Goal: Find specific page/section: Find specific page/section

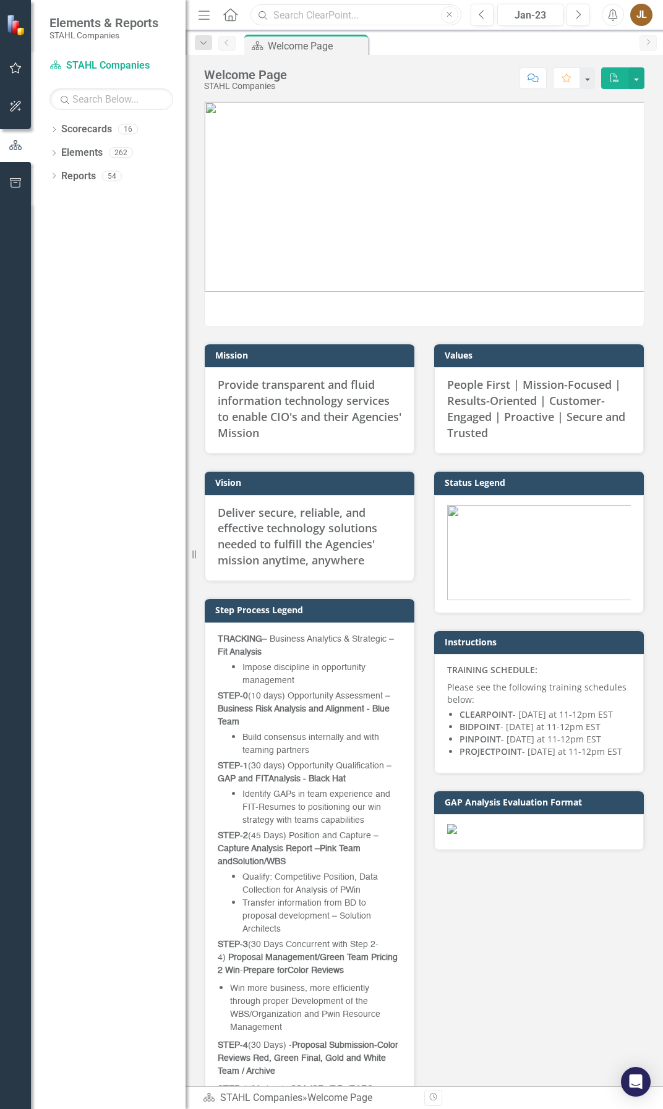
click at [343, 18] on input "text" at bounding box center [355, 15] width 211 height 22
click at [292, 14] on input "text" at bounding box center [355, 15] width 211 height 22
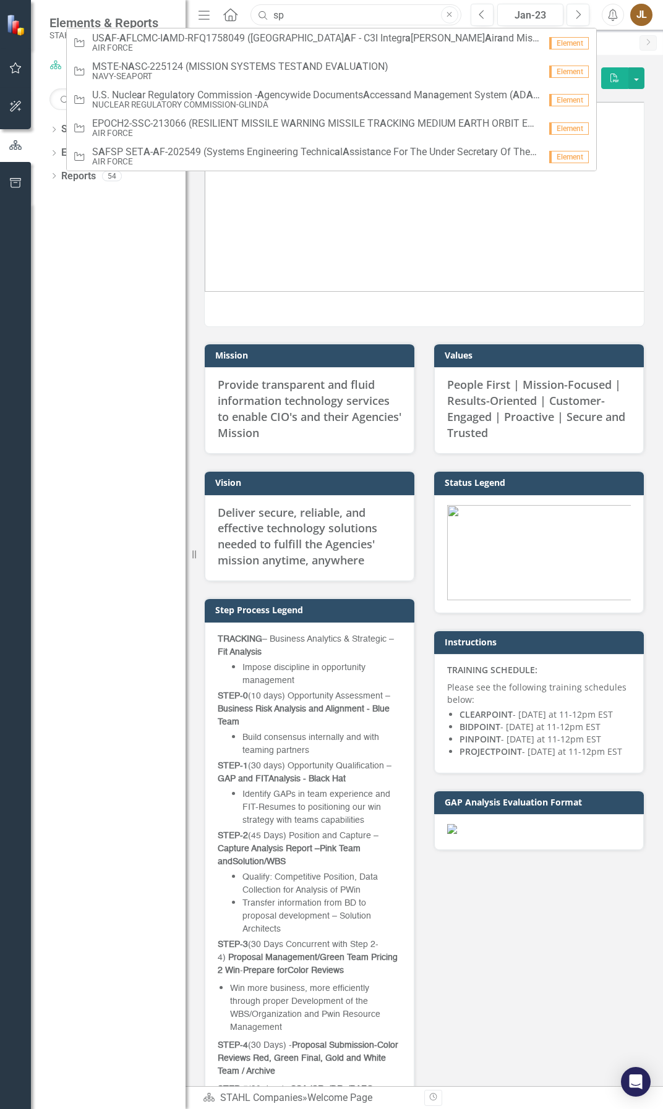
type input "s"
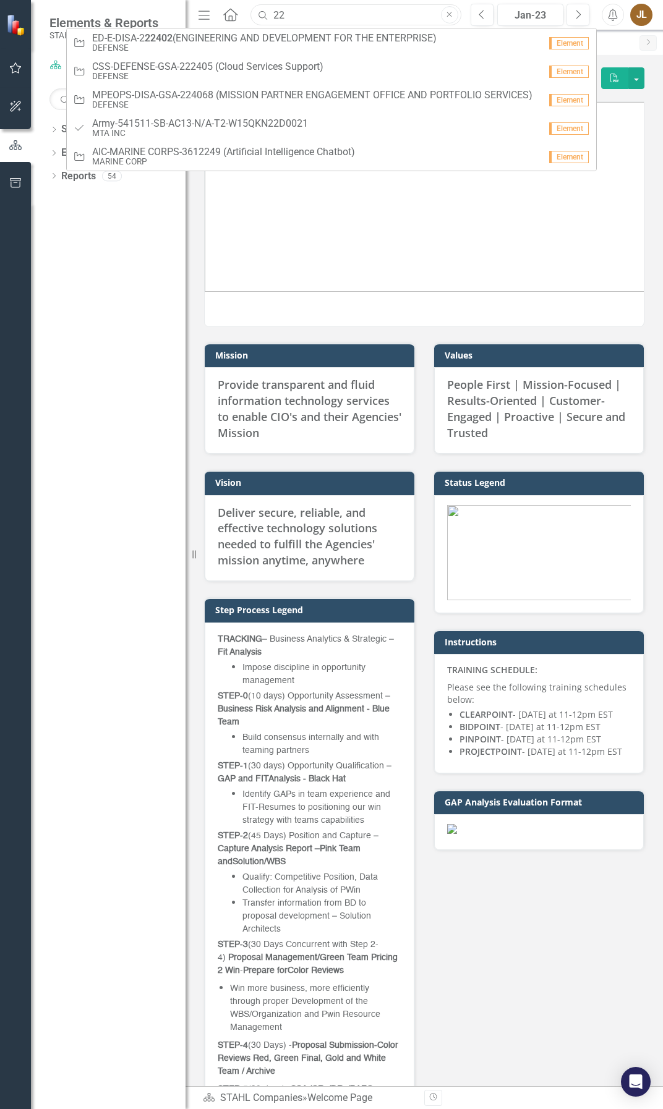
type input "2"
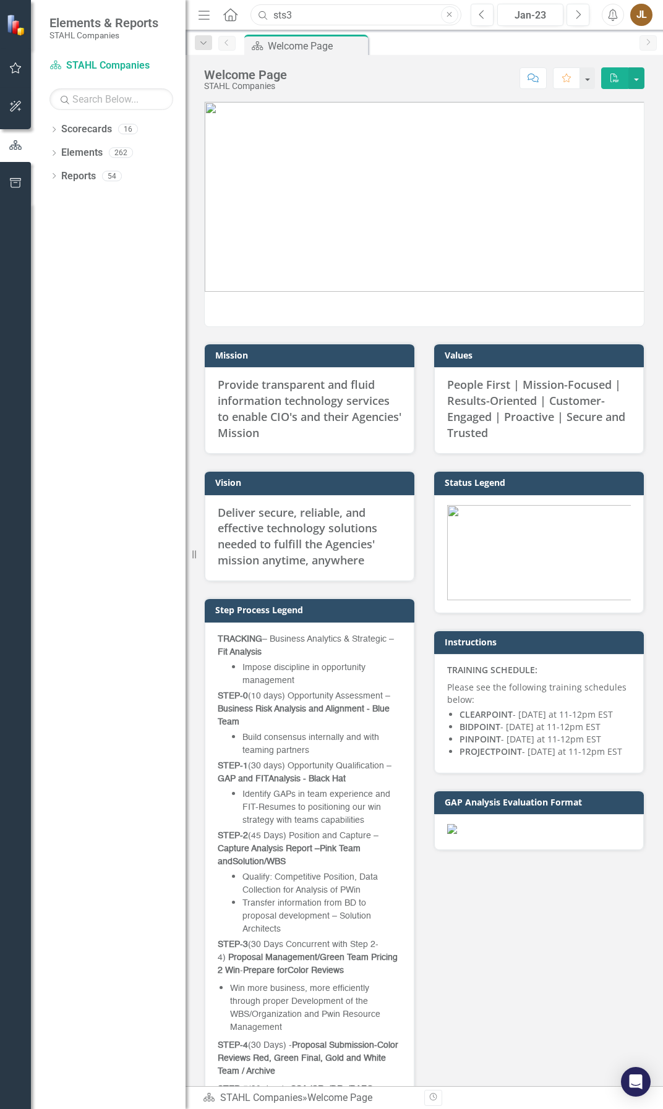
drag, startPoint x: 307, startPoint y: 12, endPoint x: 266, endPoint y: 17, distance: 41.1
click at [266, 17] on div "Search sts3 Close" at bounding box center [352, 15] width 211 height 22
paste input "GovWin Federal Tracked Opp 224021: SPACE AND MISSILE SYSTEMS CENTER DEVELOPMENT…"
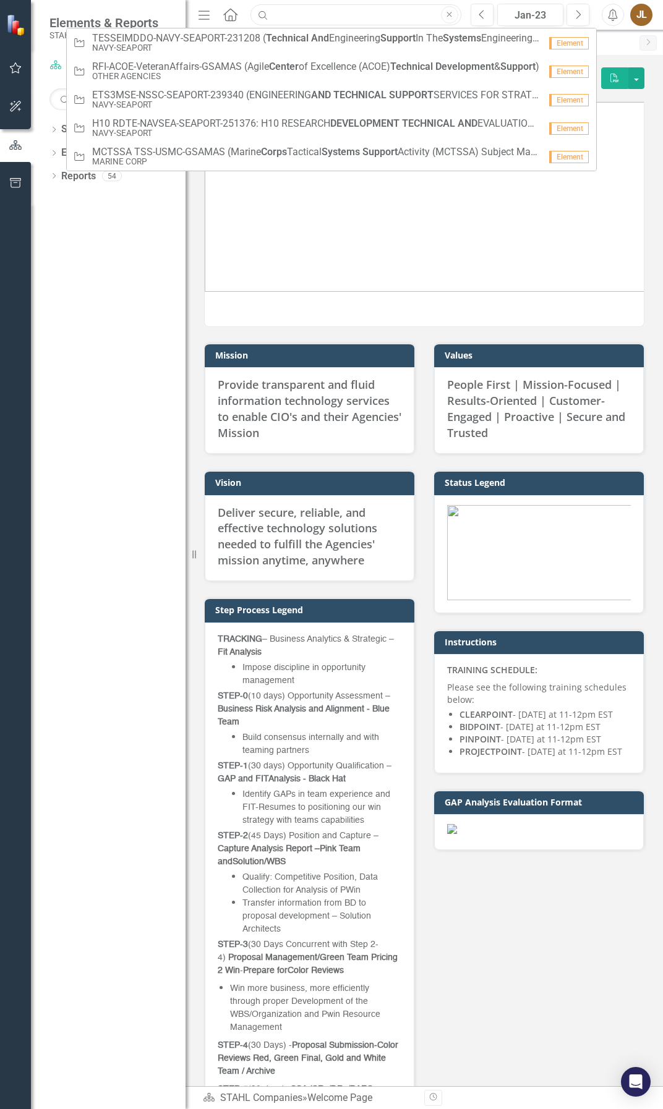
type input "GovWin Federal Tracked Opp 224021: SPACE AND MISSILE SYSTEMS CENTER DEVELOPMENT…"
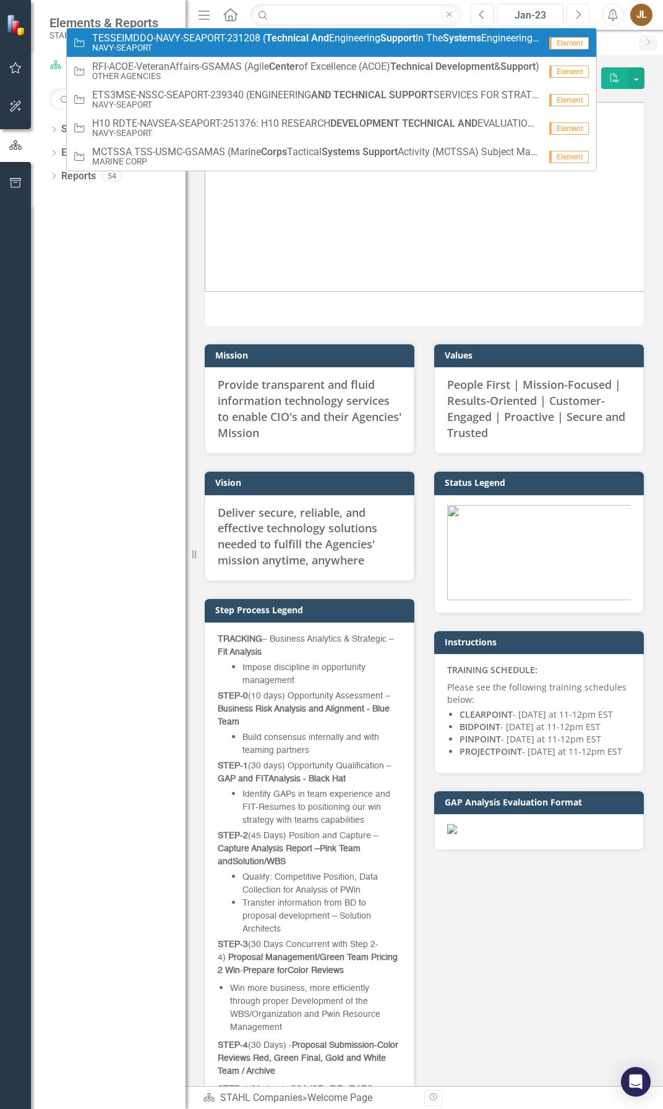
click at [580, 22] on button "Next" at bounding box center [577, 15] width 23 height 22
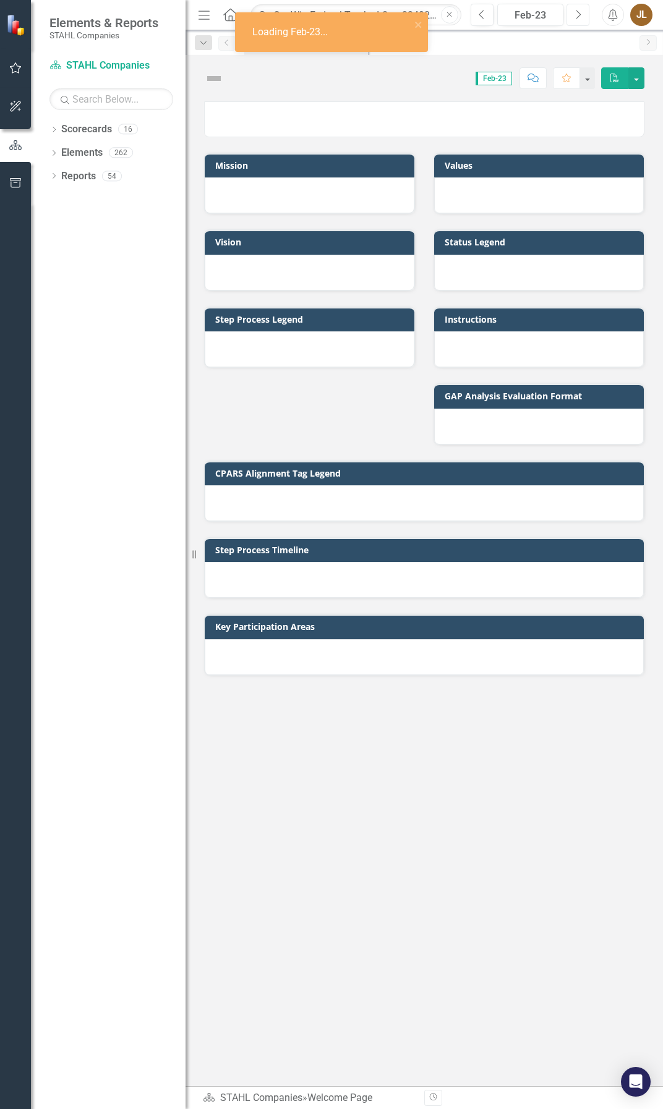
click at [579, 19] on icon "Next" at bounding box center [577, 14] width 7 height 11
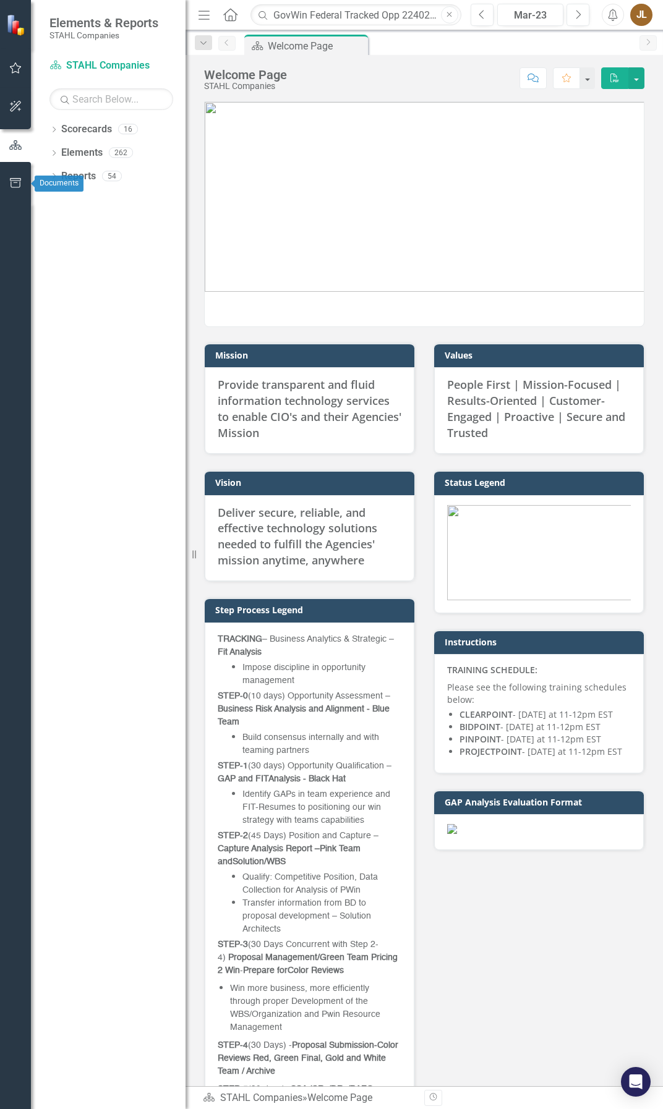
click at [16, 185] on icon "button" at bounding box center [15, 183] width 13 height 10
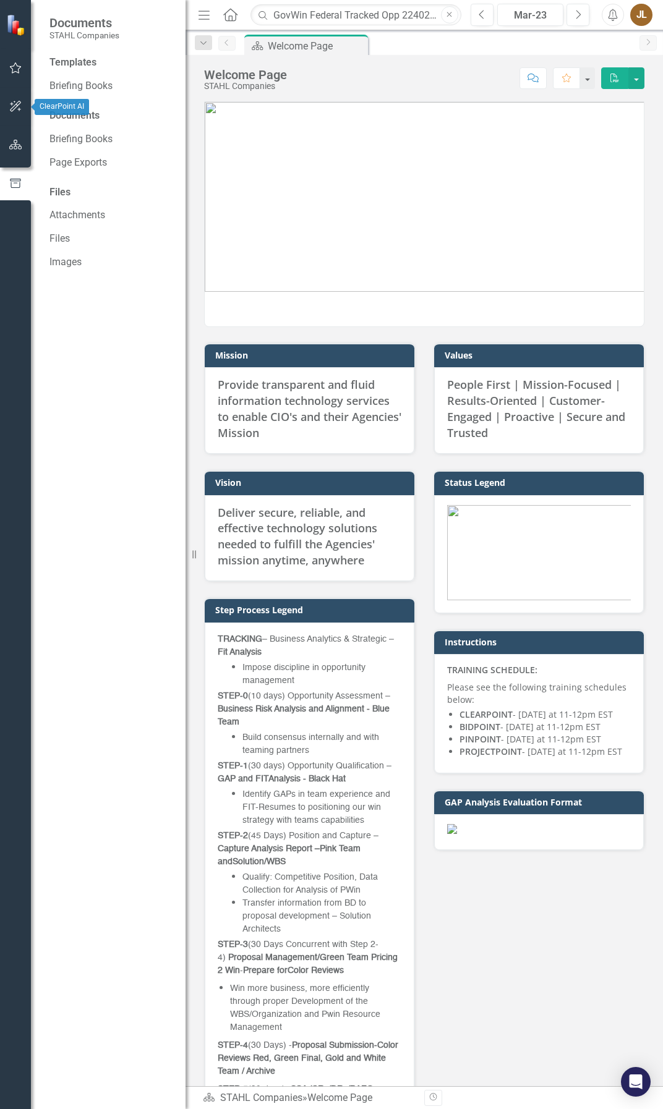
click at [19, 106] on icon "button" at bounding box center [15, 106] width 13 height 10
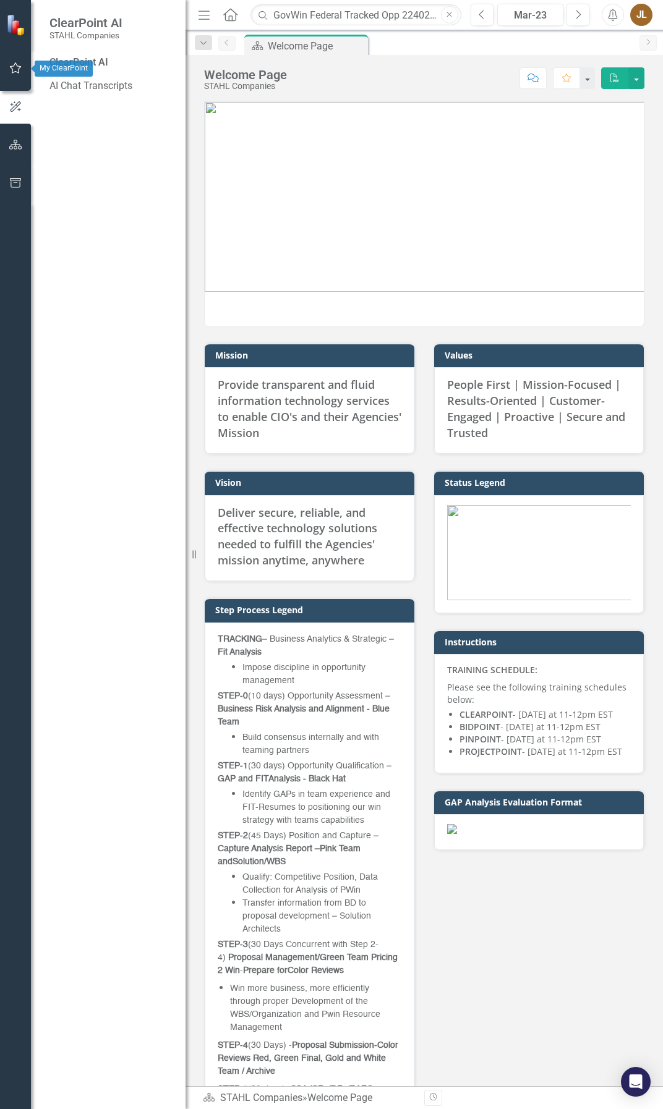
click at [22, 77] on button "button" at bounding box center [16, 69] width 28 height 26
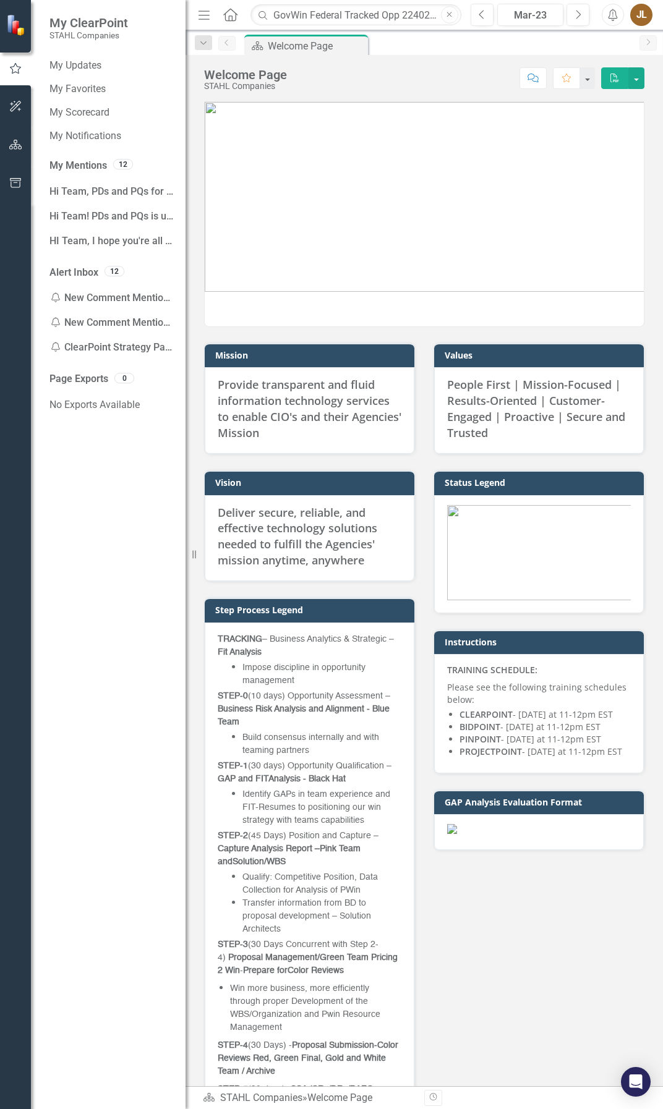
click at [11, 102] on icon "button" at bounding box center [15, 106] width 13 height 10
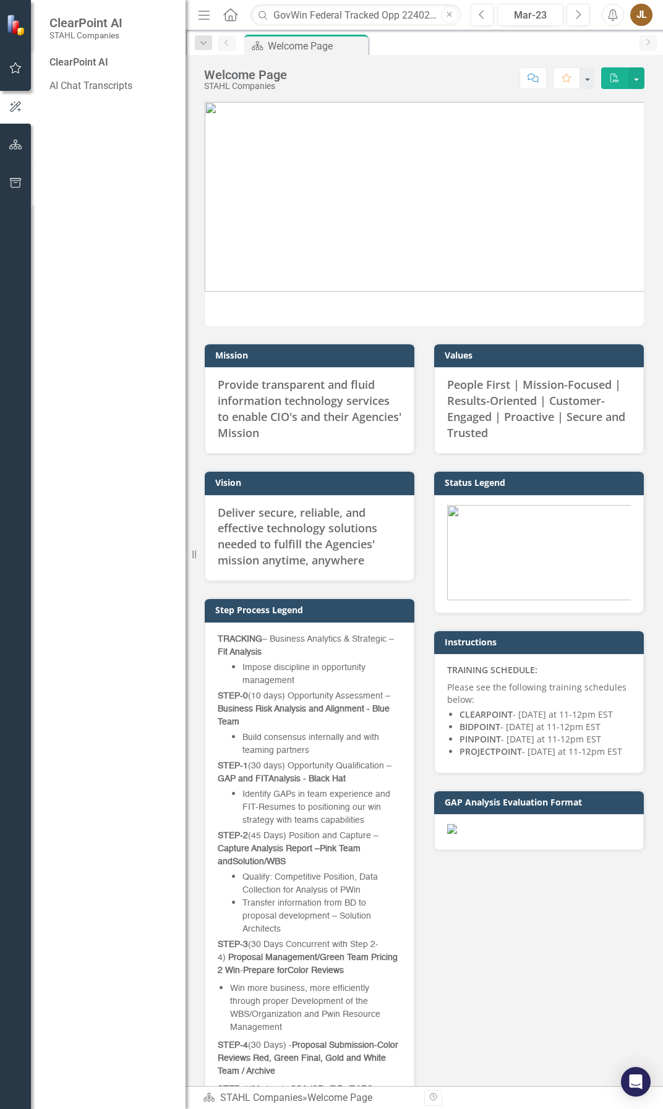
click at [103, 66] on div "ClearPoint AI" at bounding box center [111, 63] width 124 height 14
click at [93, 58] on div "ClearPoint AI" at bounding box center [111, 63] width 124 height 14
click at [89, 85] on link "AI Chat Transcripts" at bounding box center [111, 86] width 124 height 14
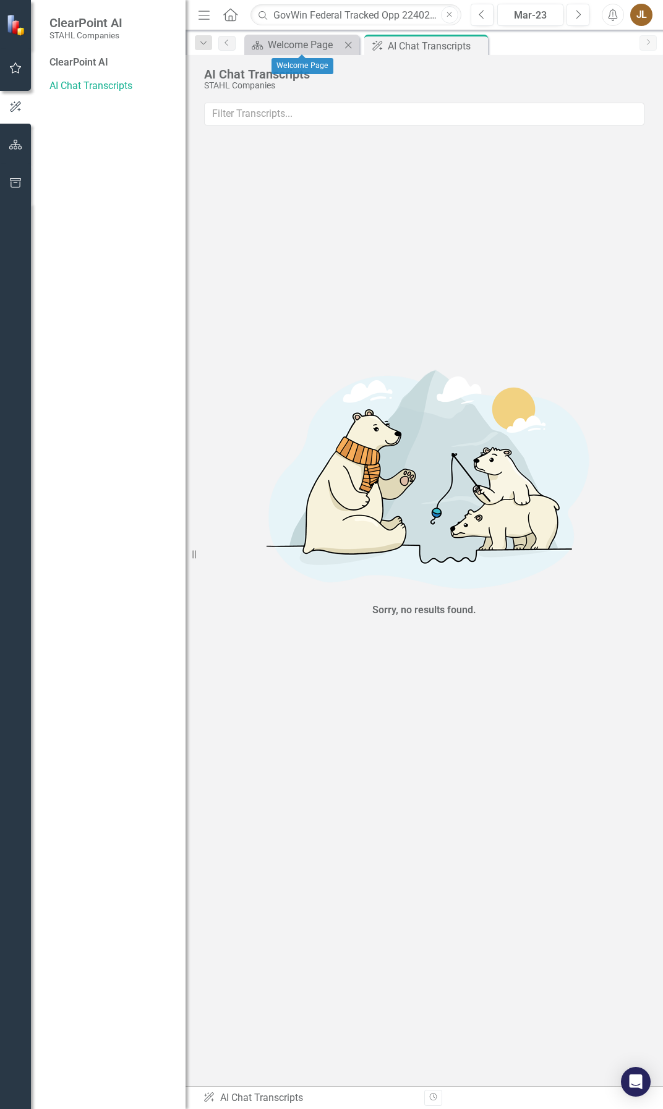
click at [351, 48] on icon "Close" at bounding box center [348, 45] width 12 height 10
click at [304, 119] on input "text" at bounding box center [424, 114] width 440 height 23
paste input "GovWin Federal Tracked Opp 224021: SPACE AND MISSILE SYSTEMS CENTER DEVELOPMENT…"
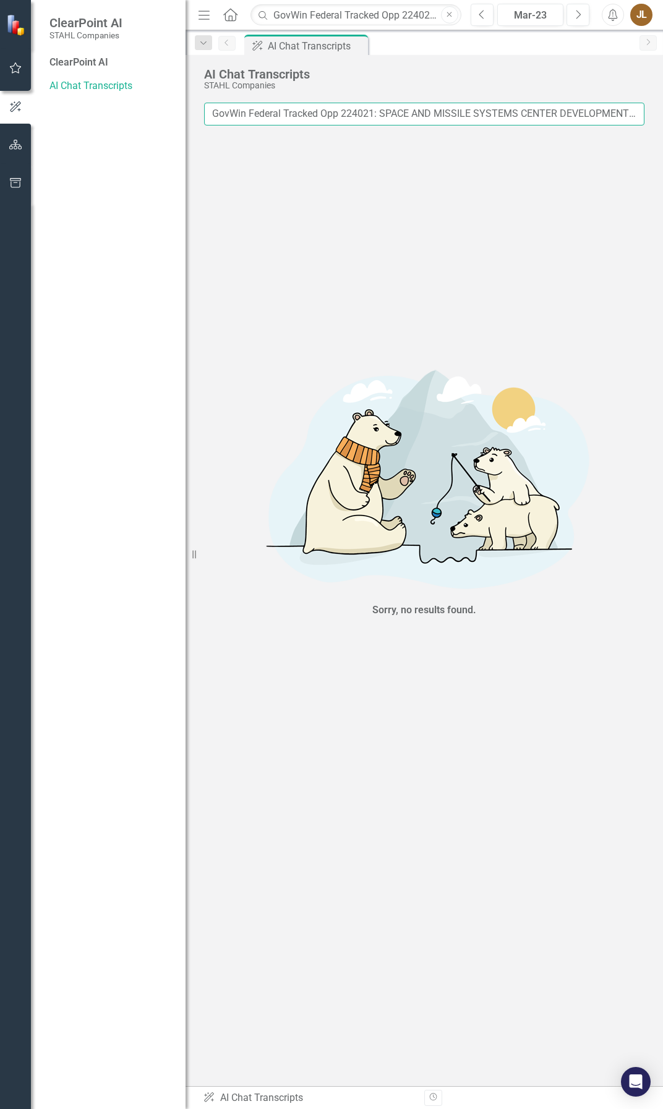
scroll to position [0, 158]
type input "GovWin Federal Tracked Opp 224021: SPACE AND MISSILE SYSTEMS CENTER DEVELOPMENT…"
click at [228, 25] on div "Menu Home Search GovWin Federal Tracked Opp 224021: SPACE AND MISSILE SYSTEMS C…" at bounding box center [326, 14] width 263 height 23
click at [226, 20] on icon at bounding box center [230, 14] width 14 height 13
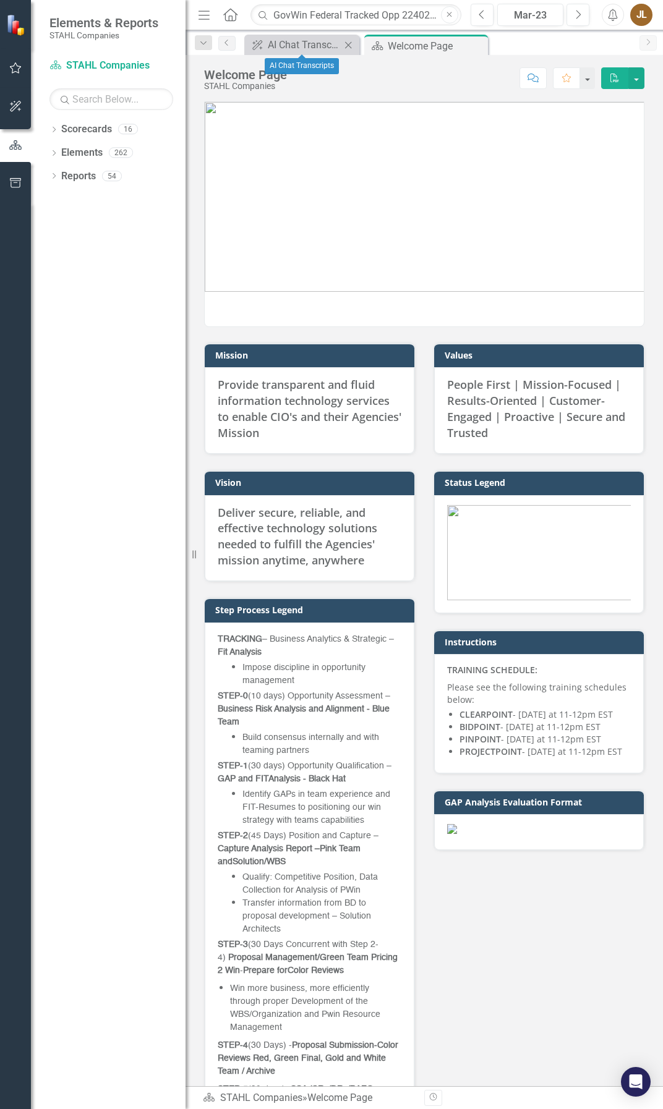
click at [350, 46] on icon at bounding box center [348, 44] width 7 height 7
click at [380, 12] on input "GovWin Federal Tracked Opp 224021: SPACE AND MISSILE SYSTEMS CENTER DEVELOPMENT…" at bounding box center [355, 15] width 211 height 22
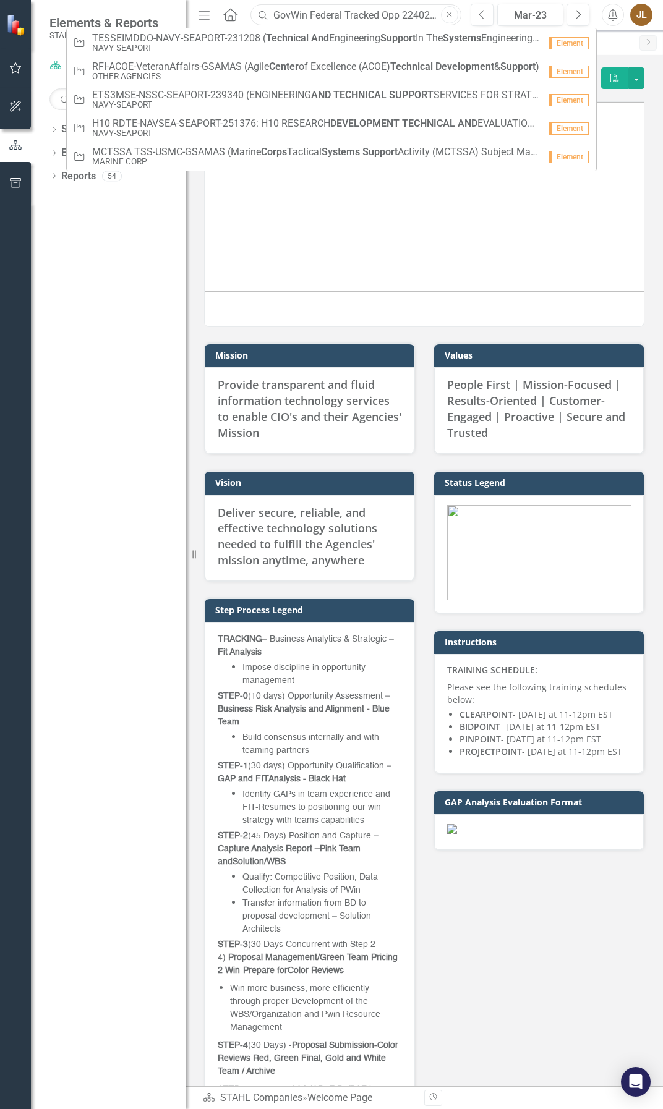
click at [380, 14] on input "GovWin Federal Tracked Opp 224021: SPACE AND MISSILE SYSTEMS CENTER DEVELOPMENT…" at bounding box center [355, 15] width 211 height 22
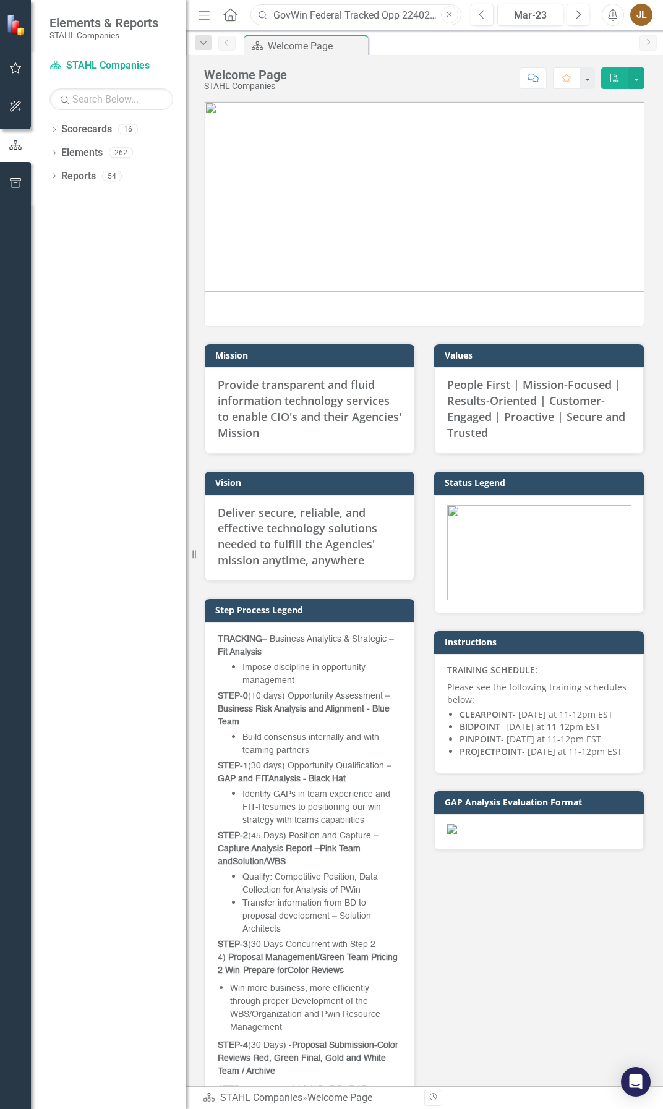
click at [380, 16] on input "GovWin Federal Tracked Opp 224021: SPACE AND MISSILE SYSTEMS CENTER DEVELOPMENT…" at bounding box center [355, 15] width 211 height 22
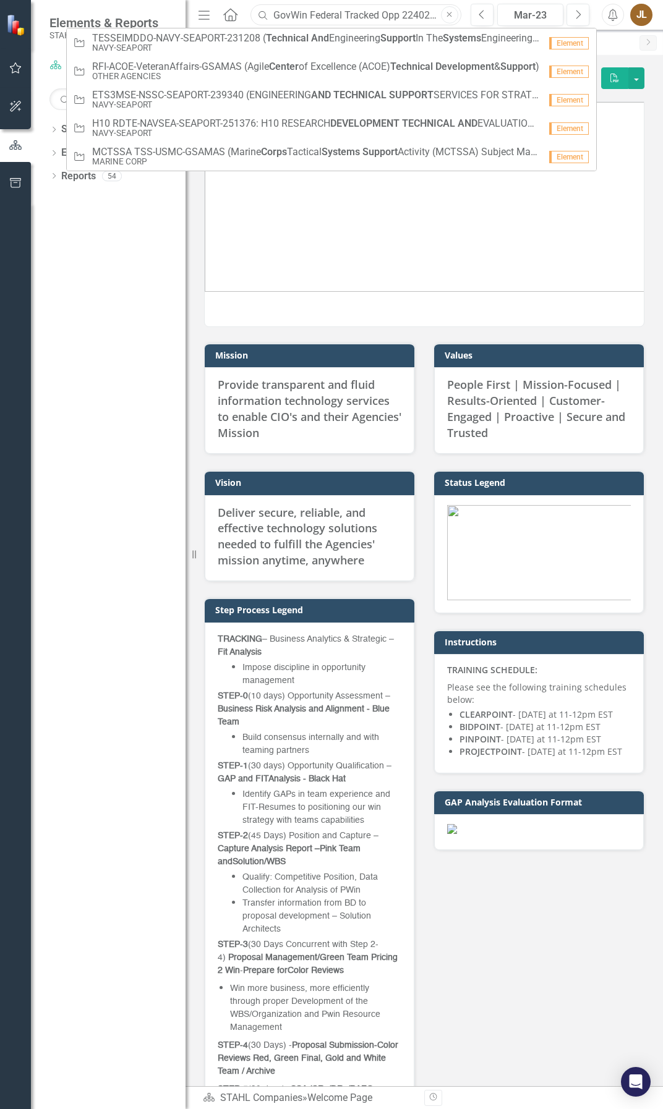
click at [380, 16] on input "GovWin Federal Tracked Opp 224021: SPACE AND MISSILE SYSTEMS CENTER DEVELOPMENT…" at bounding box center [355, 15] width 211 height 22
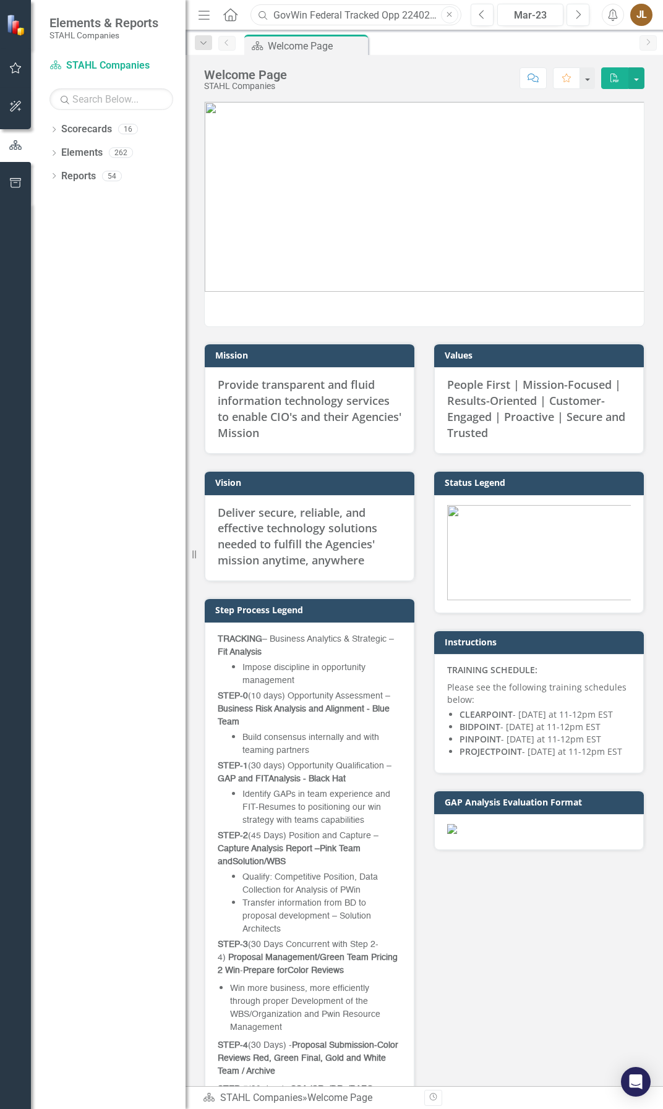
click at [380, 22] on input "GovWin Federal Tracked Opp 224021: SPACE AND MISSILE SYSTEMS CENTER DEVELOPMENT…" at bounding box center [355, 15] width 211 height 22
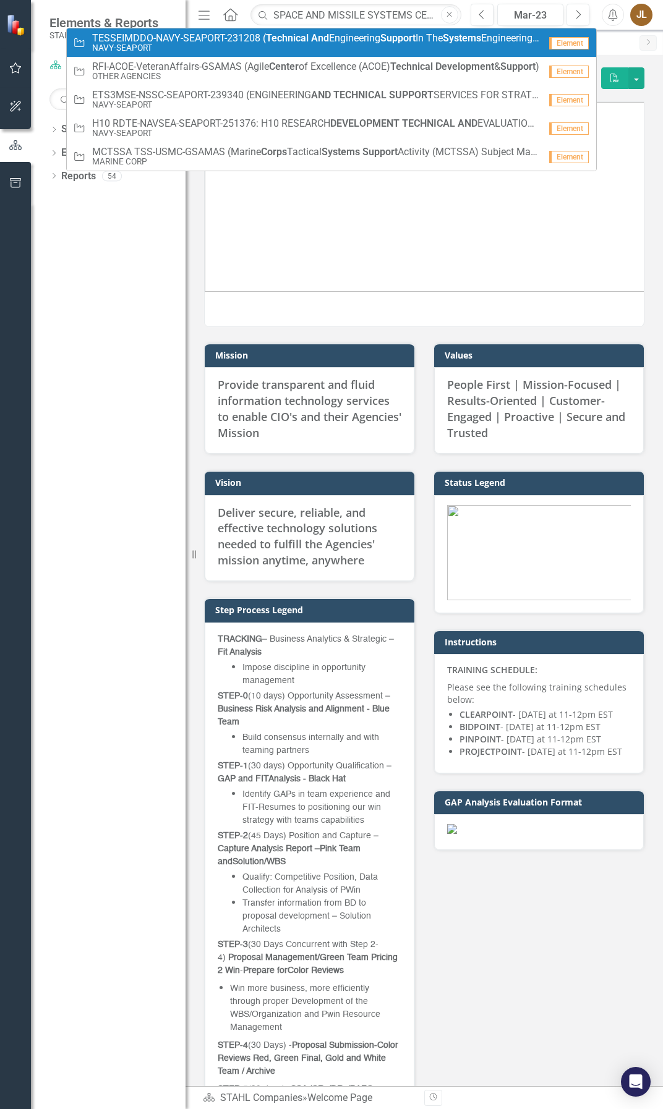
click at [416, 40] on strong "Support" at bounding box center [397, 38] width 35 height 12
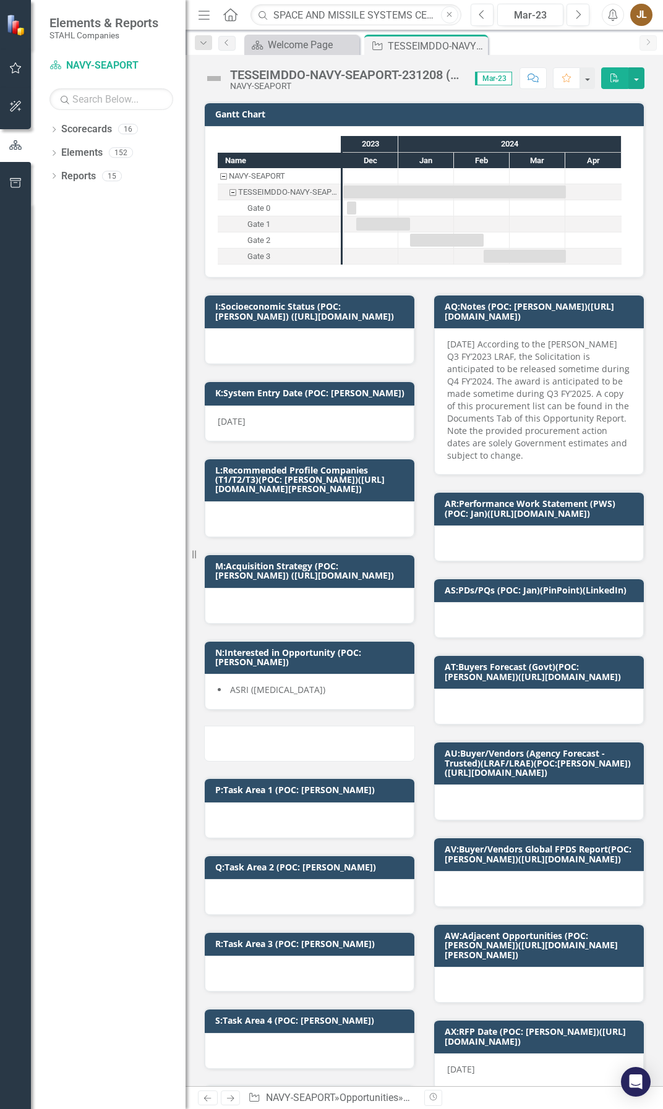
click at [207, 19] on icon "button" at bounding box center [203, 15] width 11 height 9
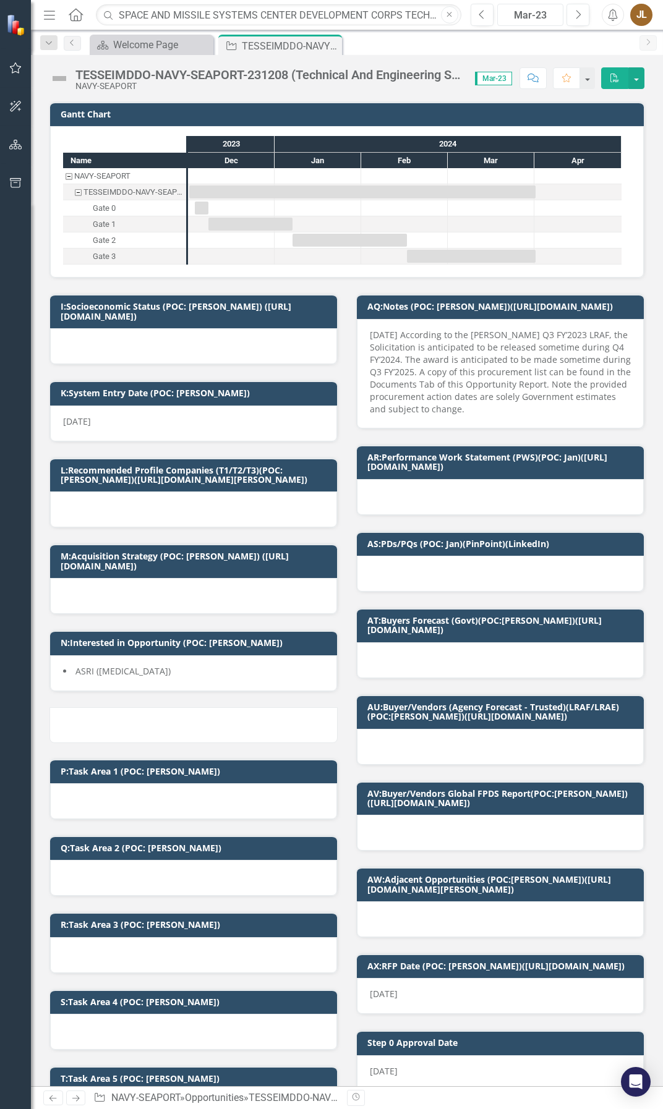
click at [534, 22] on div "Mar-23" at bounding box center [530, 15] width 58 height 15
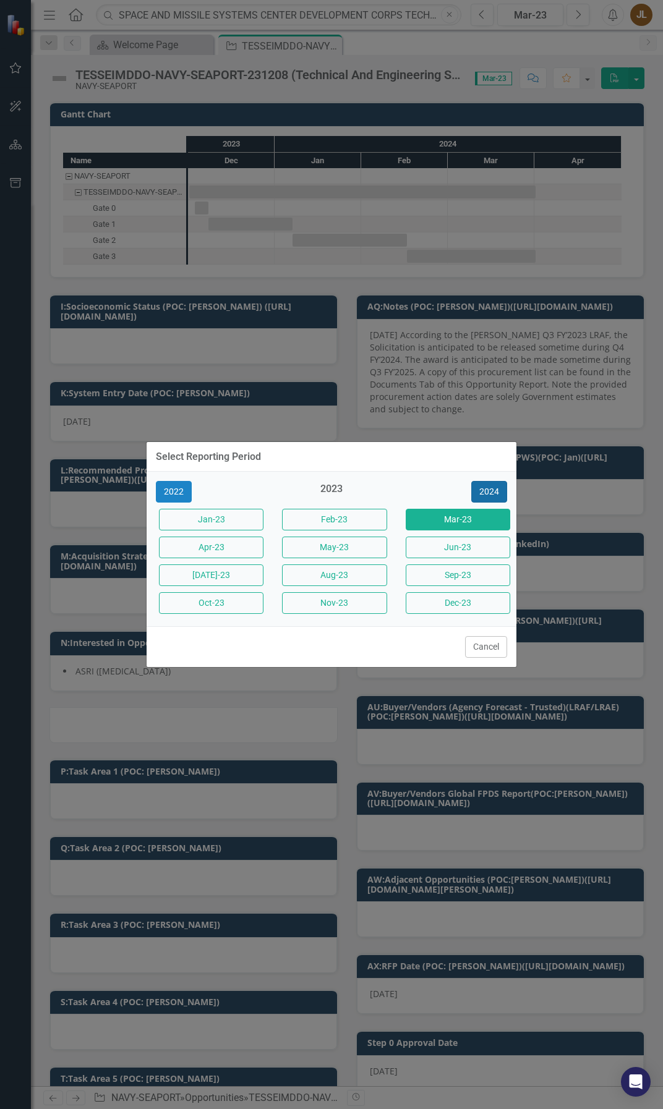
click at [490, 490] on button "2024" at bounding box center [489, 492] width 36 height 22
click at [488, 494] on button "2025" at bounding box center [489, 492] width 36 height 22
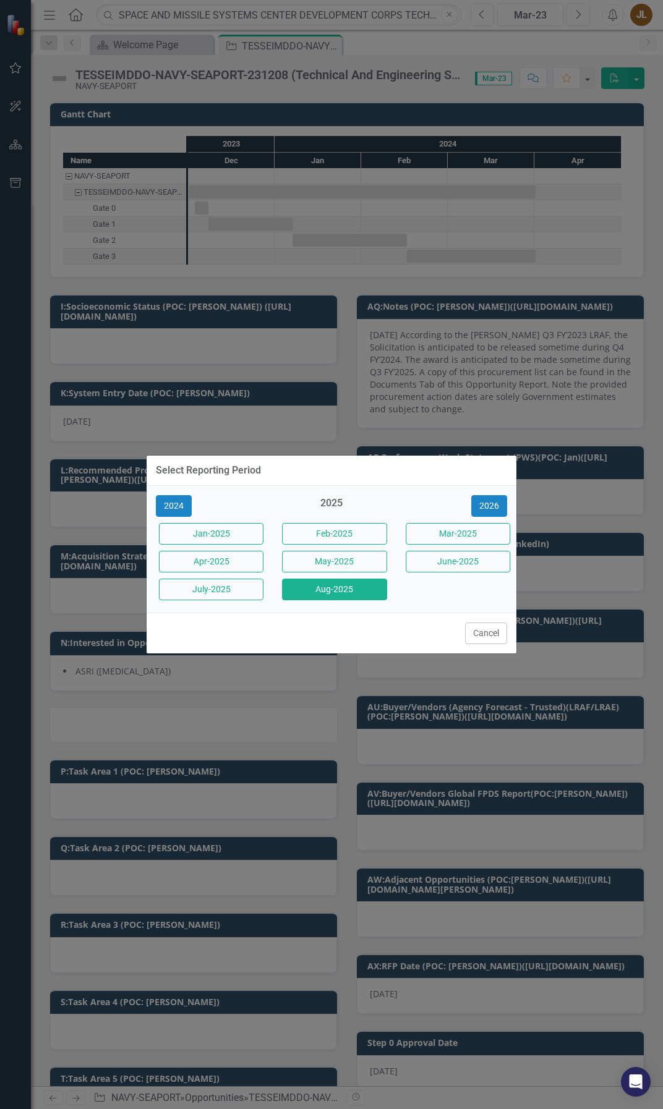
click at [368, 589] on button "Aug-2025" at bounding box center [334, 590] width 104 height 22
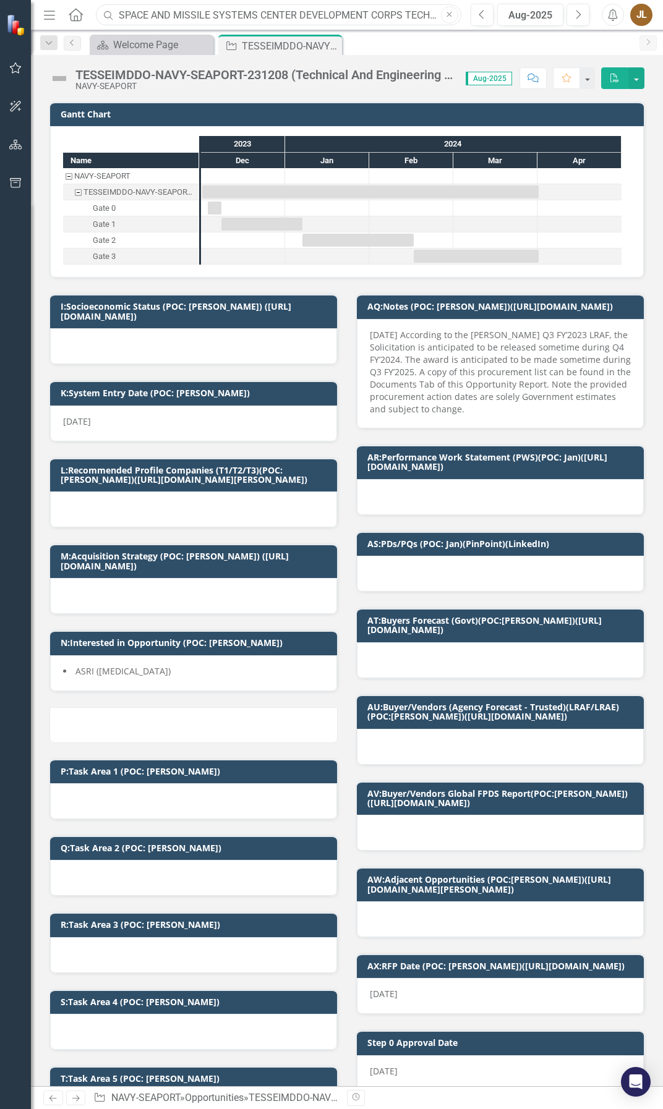
click at [380, 19] on input "SPACE AND MISSILE SYSTEMS CENTER DEVELOPMENT CORPS TECHNICAL SUPPORT (STS3)" at bounding box center [278, 15] width 365 height 22
click at [403, 527] on div "AS:PDs/PQs (POC: Jan)(PinPoint)(LinkedIn)" at bounding box center [500, 554] width 307 height 77
click at [54, 13] on icon "Menu" at bounding box center [49, 14] width 16 height 13
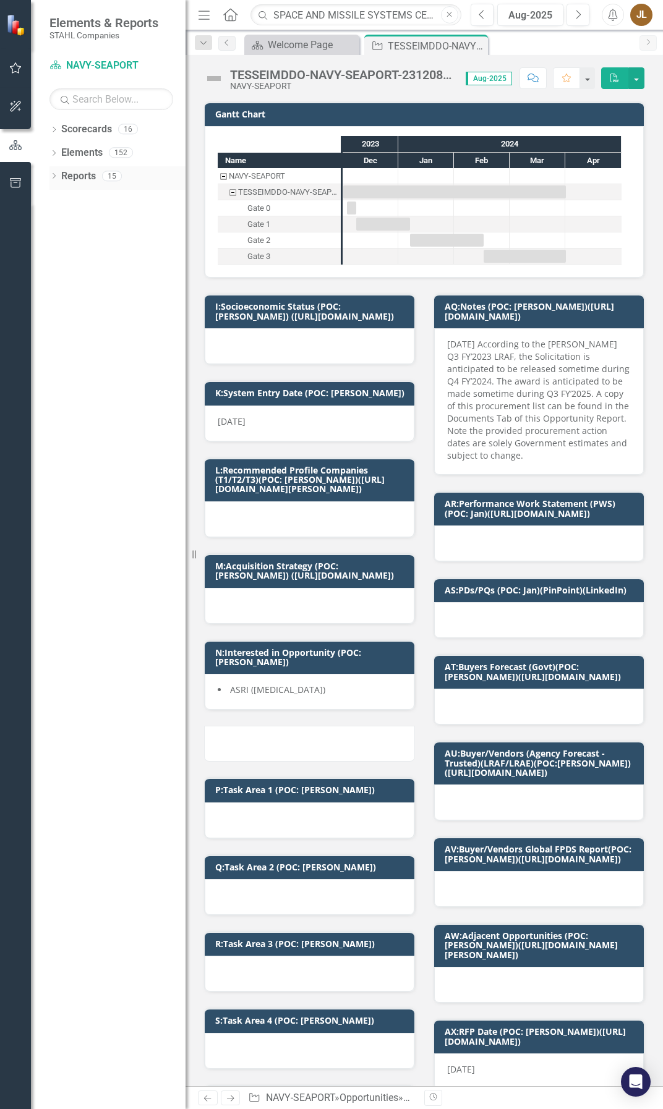
click at [62, 185] on div "Reports" at bounding box center [78, 176] width 35 height 20
click at [52, 178] on icon "Dropdown" at bounding box center [53, 177] width 9 height 7
click at [110, 199] on link "Scorecard Scorecards" at bounding box center [100, 198] width 67 height 14
click at [59, 268] on icon "Dropdown" at bounding box center [59, 266] width 9 height 7
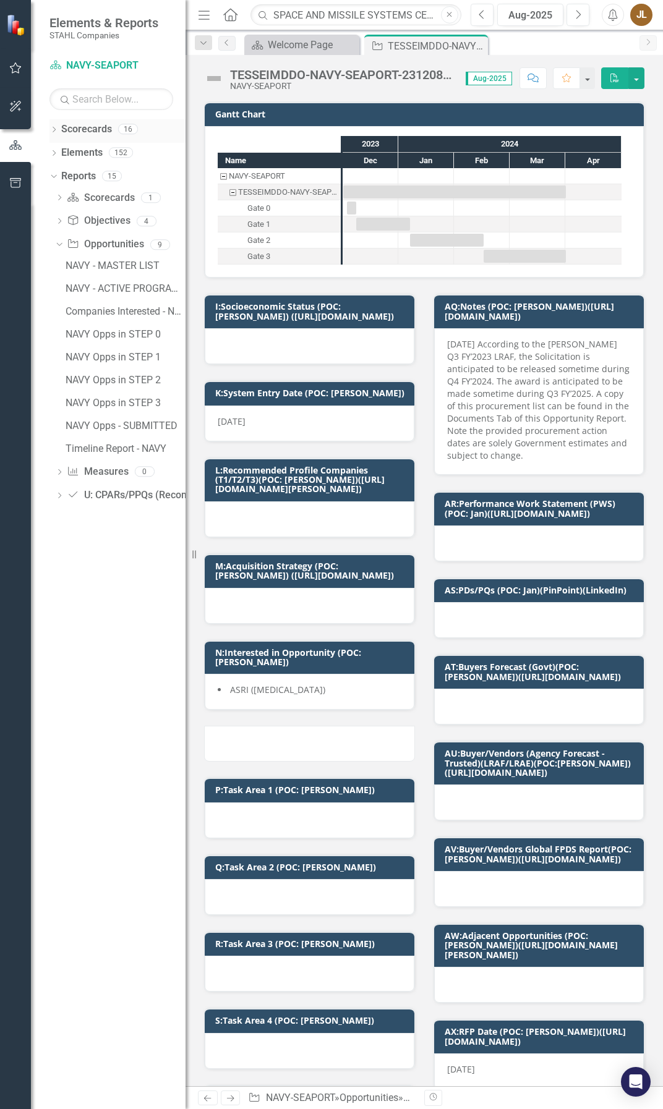
click at [54, 134] on div "Dropdown" at bounding box center [53, 131] width 9 height 11
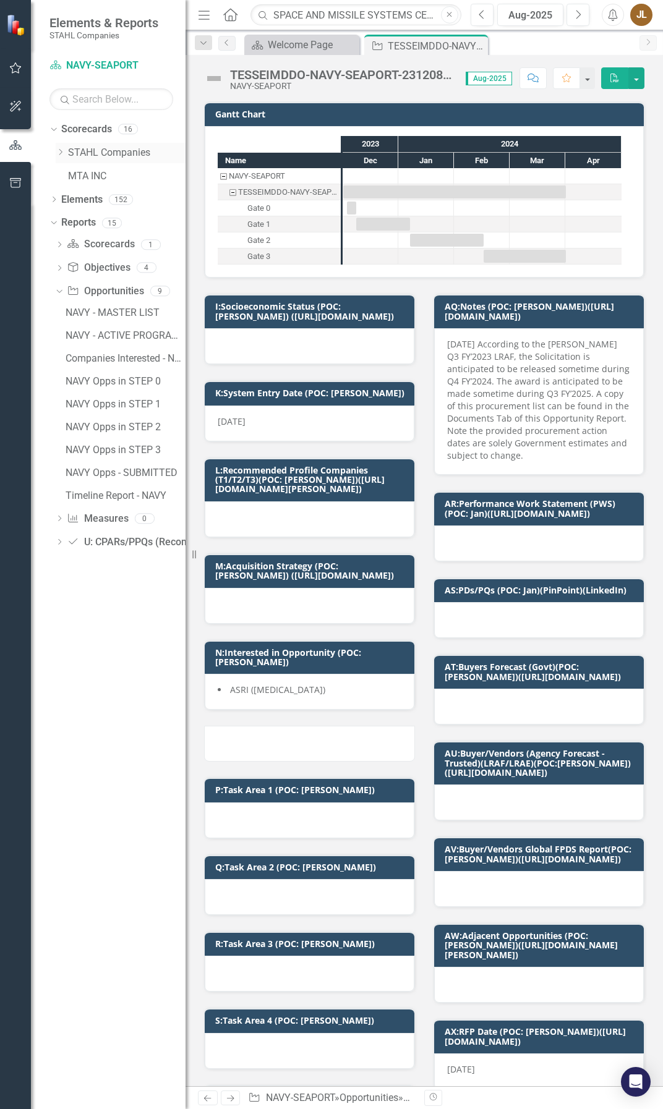
click at [108, 153] on link "STAHL Companies" at bounding box center [126, 153] width 117 height 14
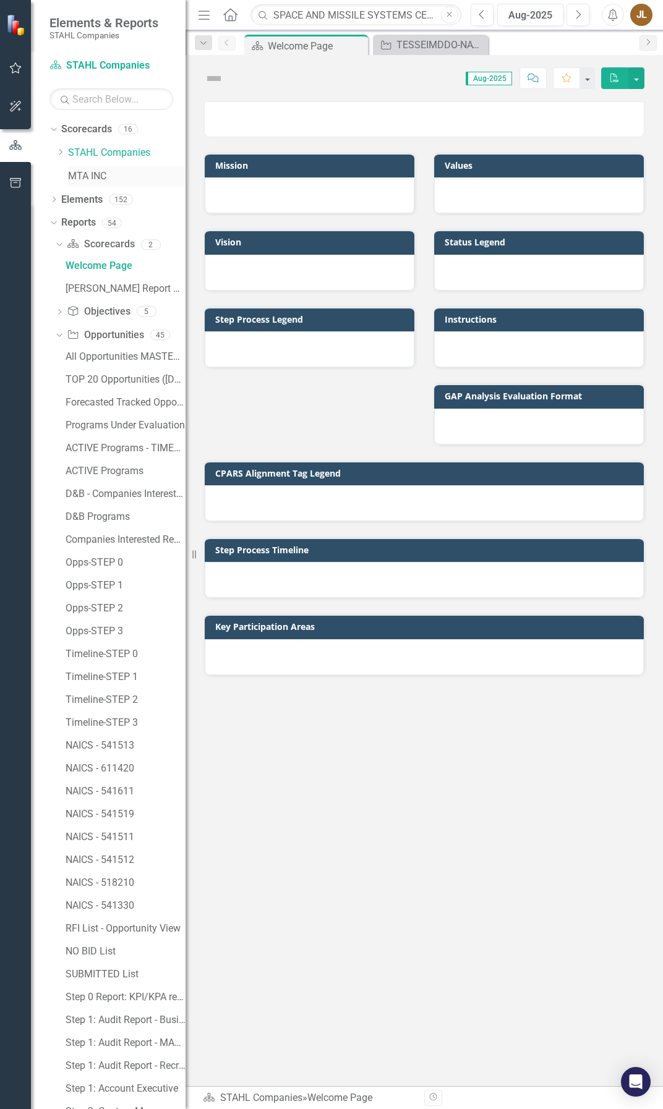
click at [97, 176] on link "MTA INC" at bounding box center [126, 176] width 117 height 14
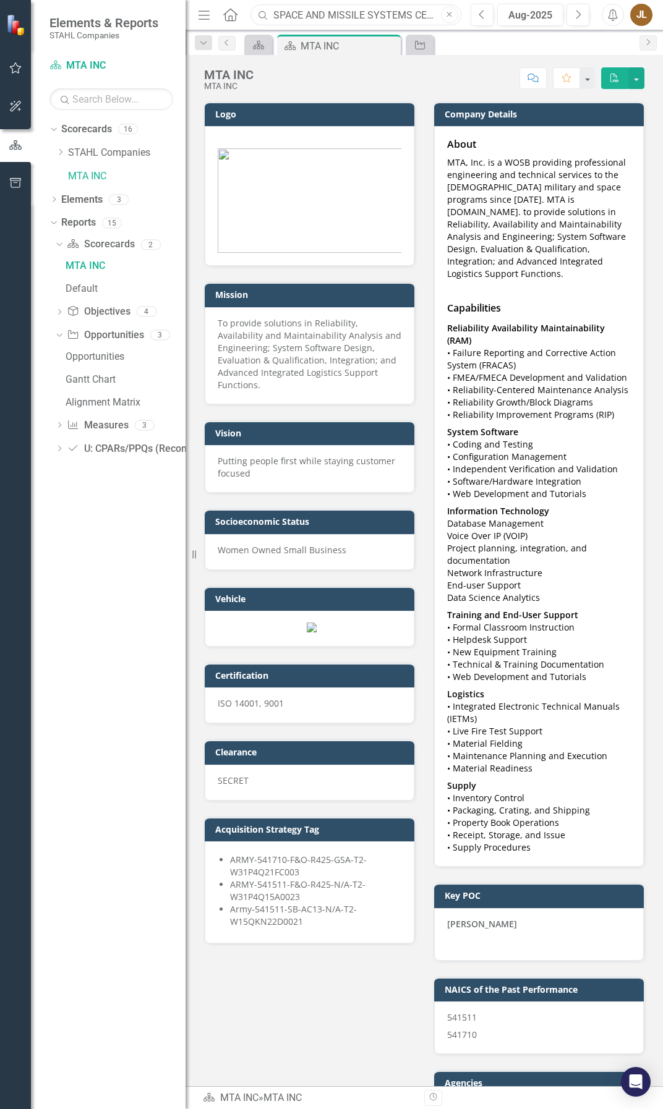
click at [364, 16] on input "SPACE AND MISSILE SYSTEMS CENTER DEVELOPMENT CORPS TECHNICAL SUPPORT (STS3)" at bounding box center [355, 15] width 211 height 22
drag, startPoint x: 366, startPoint y: 12, endPoint x: 555, endPoint y: 12, distance: 189.2
click at [555, 12] on div "Menu Home Search SPACE AND MISSILE SYSTEMS CENTER DEVELOPMENT CORPS TECHNICAL S…" at bounding box center [423, 15] width 477 height 30
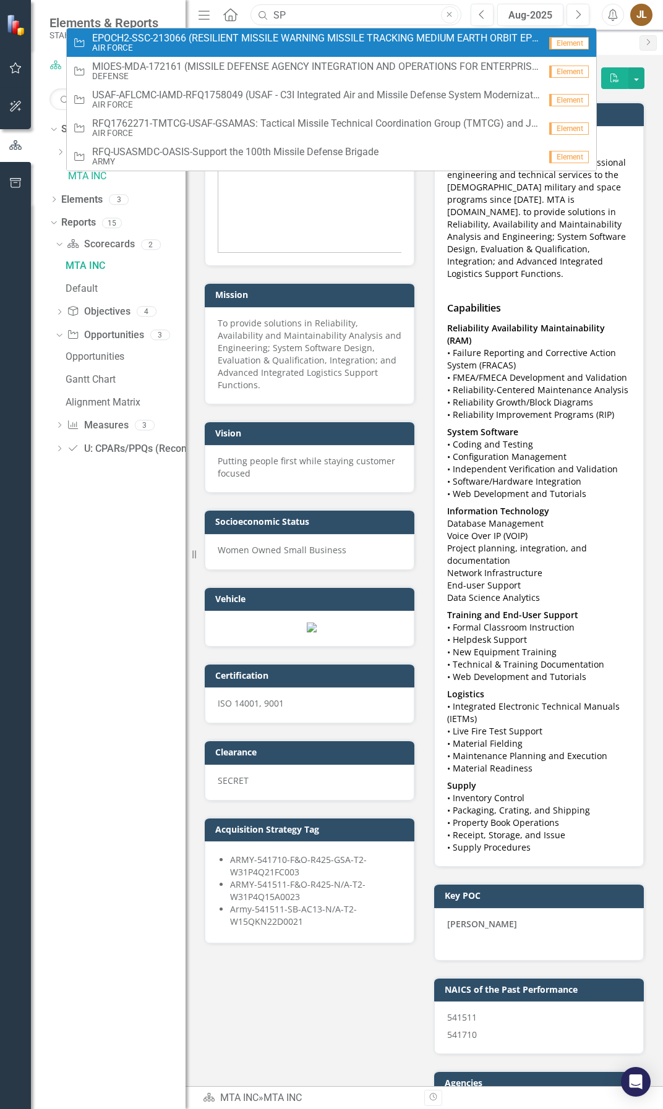
type input "S"
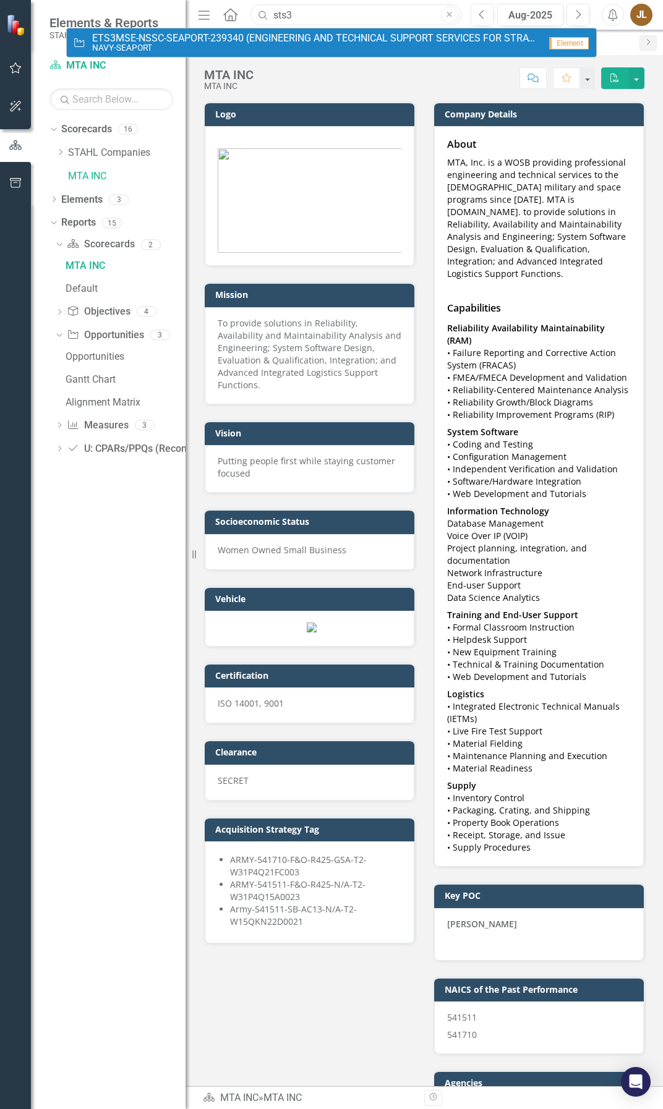
type input "sts3"
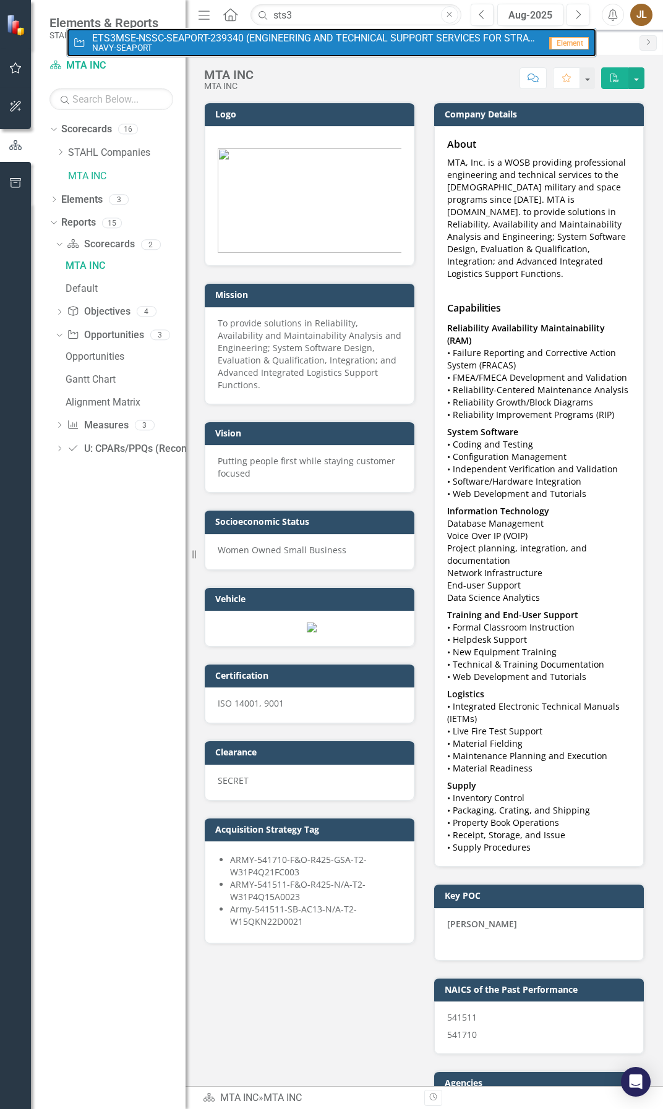
click at [369, 45] on small "NAVY-SEAPORT" at bounding box center [316, 47] width 448 height 9
